Goal: Transaction & Acquisition: Subscribe to service/newsletter

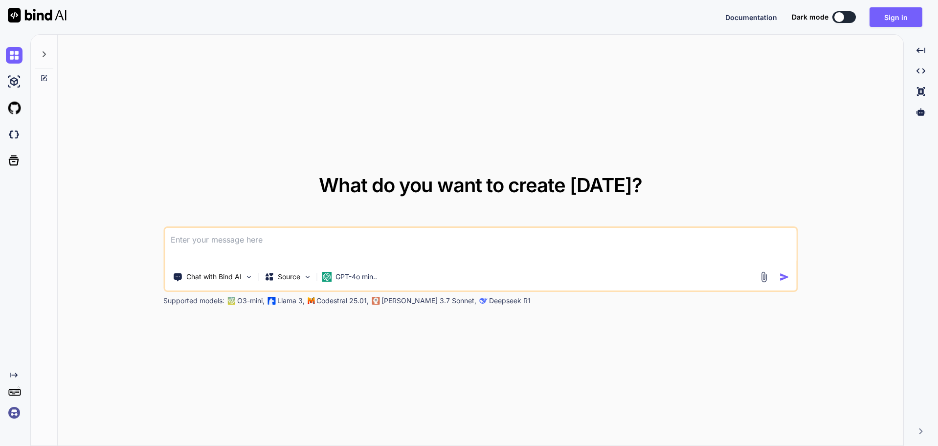
click at [260, 236] on textarea at bounding box center [480, 246] width 631 height 36
paste textarea
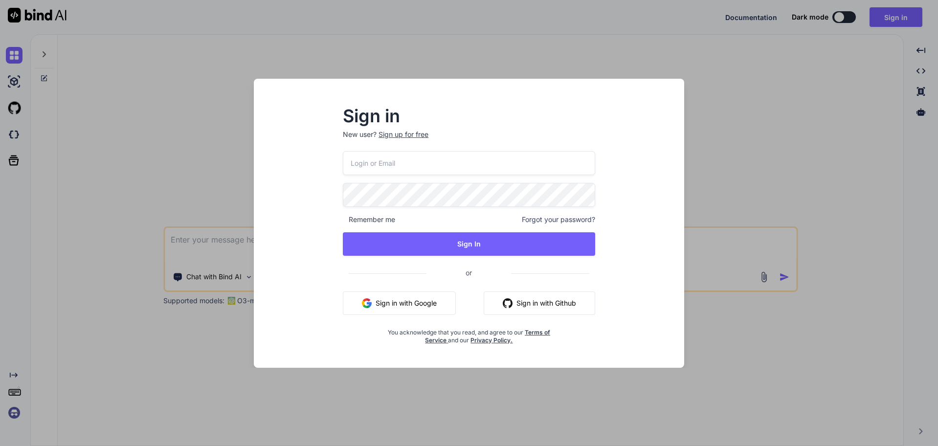
click at [545, 302] on button "Sign in with Github" at bounding box center [538, 302] width 111 height 23
click at [532, 305] on button "Sign in with Github" at bounding box center [538, 302] width 111 height 23
click at [417, 302] on button "Sign in with Google" at bounding box center [399, 302] width 113 height 23
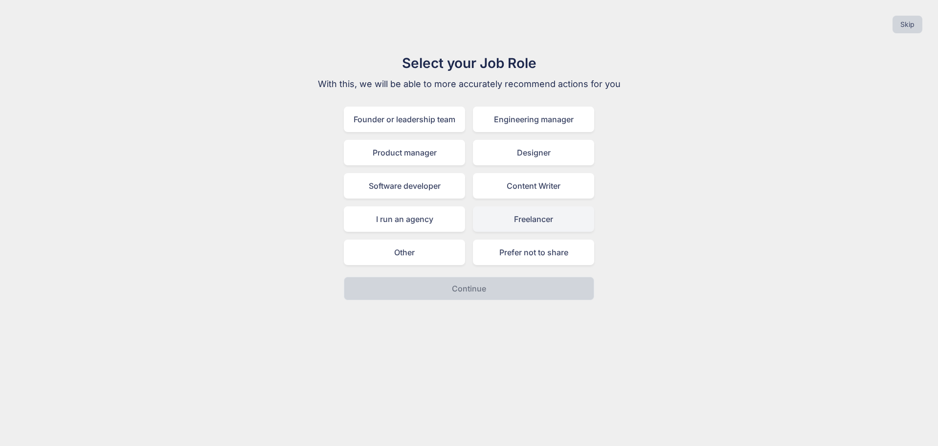
click at [534, 219] on div "Freelancer" at bounding box center [533, 218] width 121 height 25
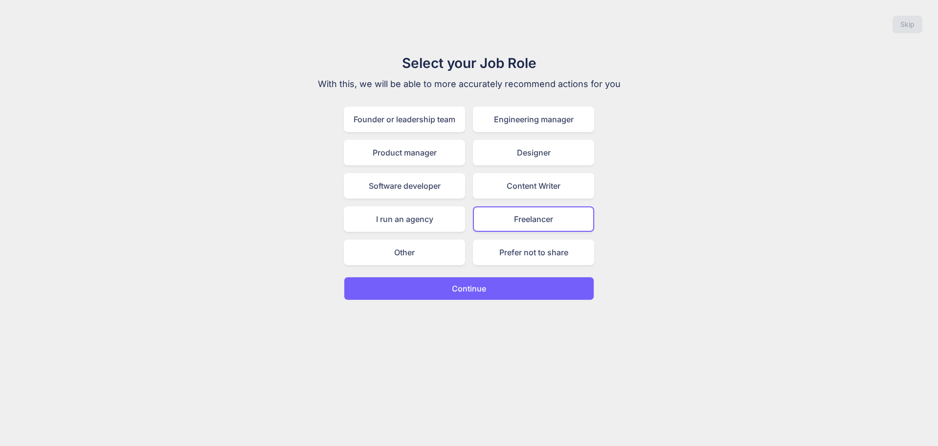
click at [480, 283] on p "Continue" at bounding box center [469, 289] width 34 height 12
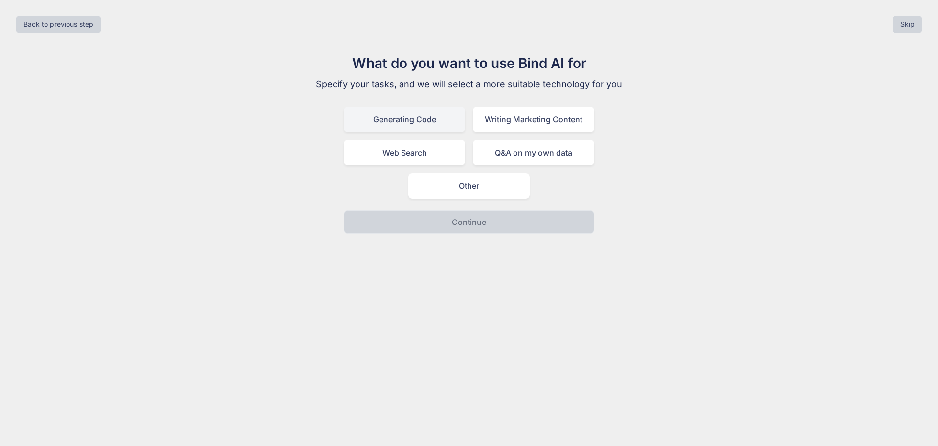
click at [422, 120] on div "Generating Code" at bounding box center [404, 119] width 121 height 25
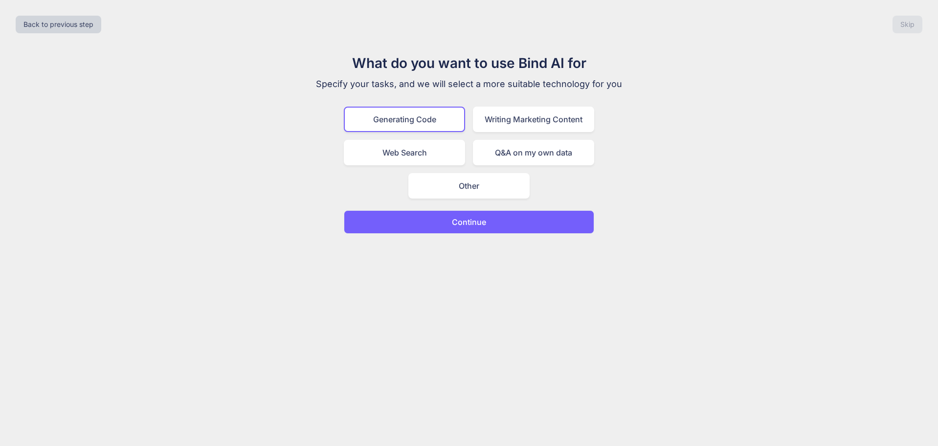
click at [463, 221] on p "Continue" at bounding box center [469, 222] width 34 height 12
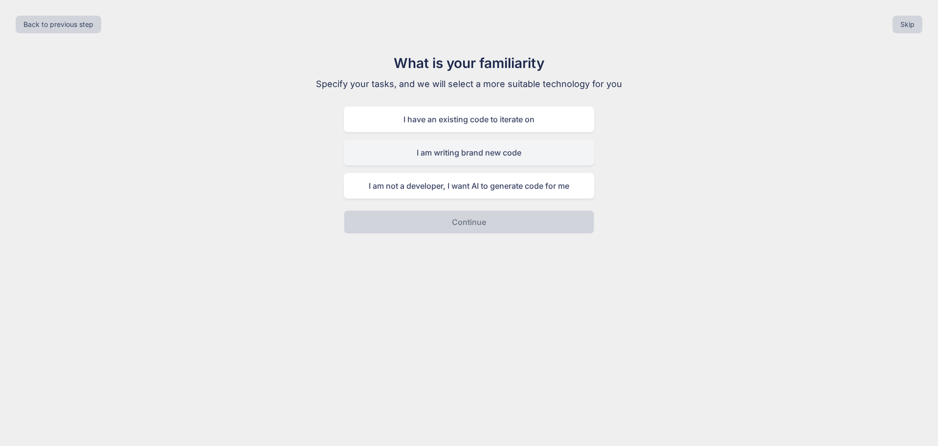
click at [474, 153] on div "I am writing brand new code" at bounding box center [469, 152] width 250 height 25
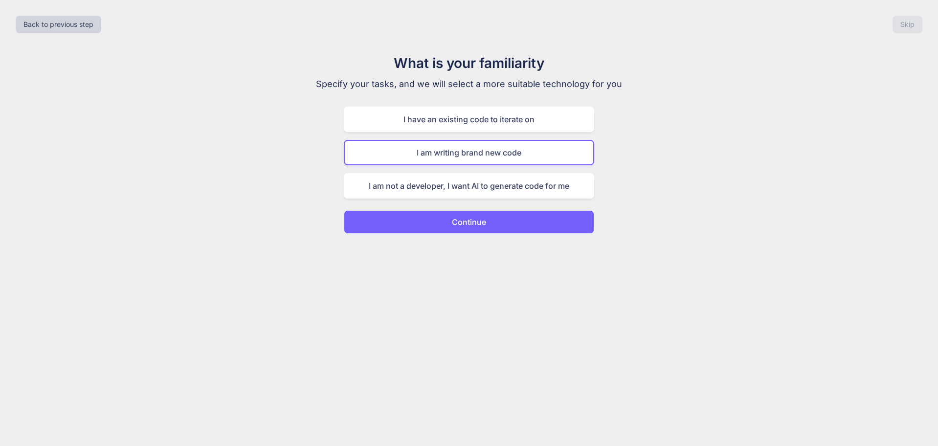
click at [469, 220] on p "Continue" at bounding box center [469, 222] width 34 height 12
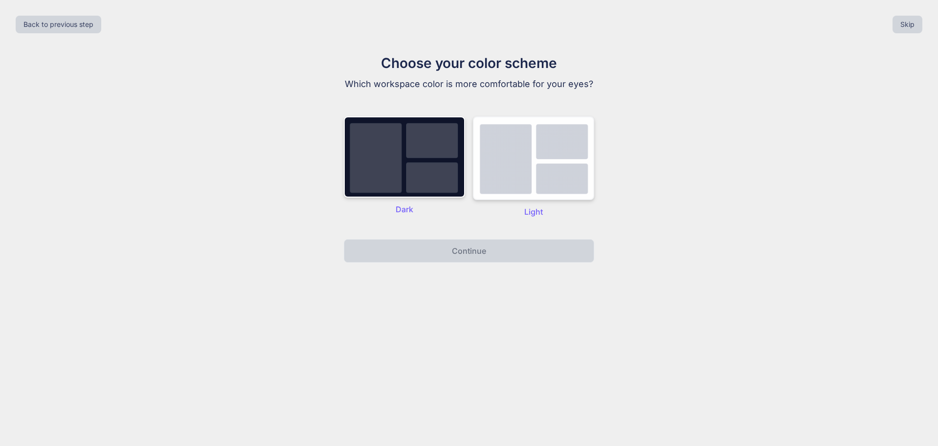
click at [519, 174] on img at bounding box center [533, 158] width 121 height 84
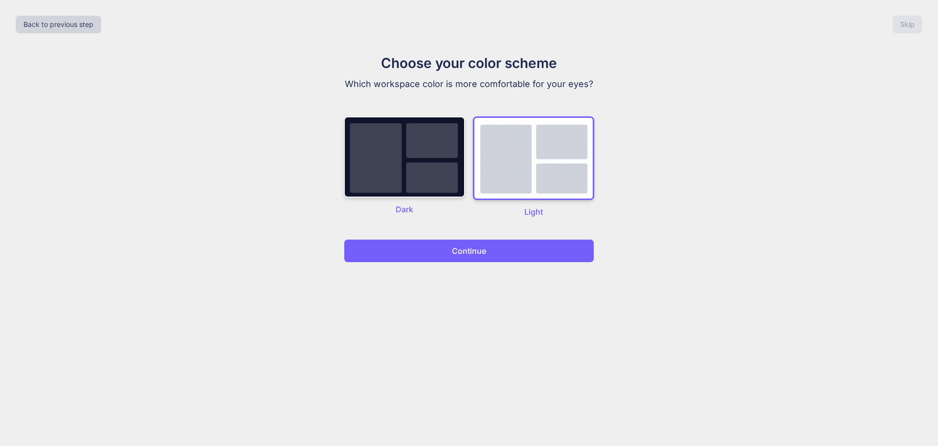
click at [483, 248] on p "Continue" at bounding box center [469, 251] width 34 height 12
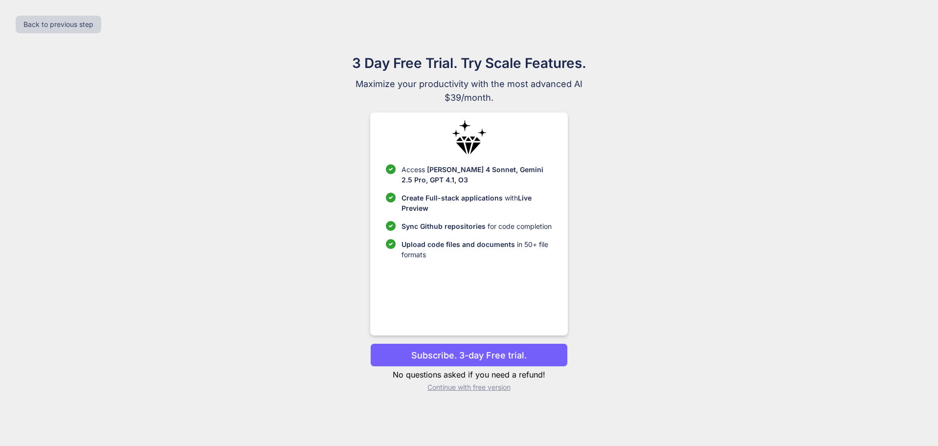
click at [463, 355] on p "Subscribe. 3-day Free trial." at bounding box center [468, 355] width 115 height 13
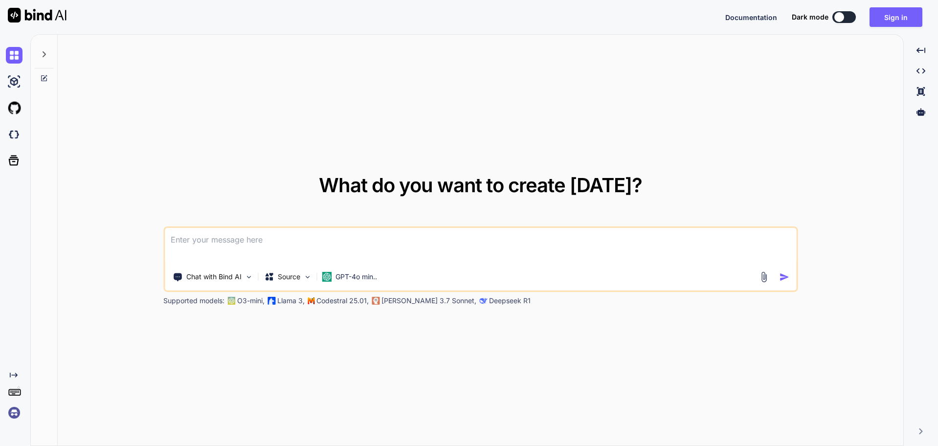
type textarea "x"
